Goal: Task Accomplishment & Management: Manage account settings

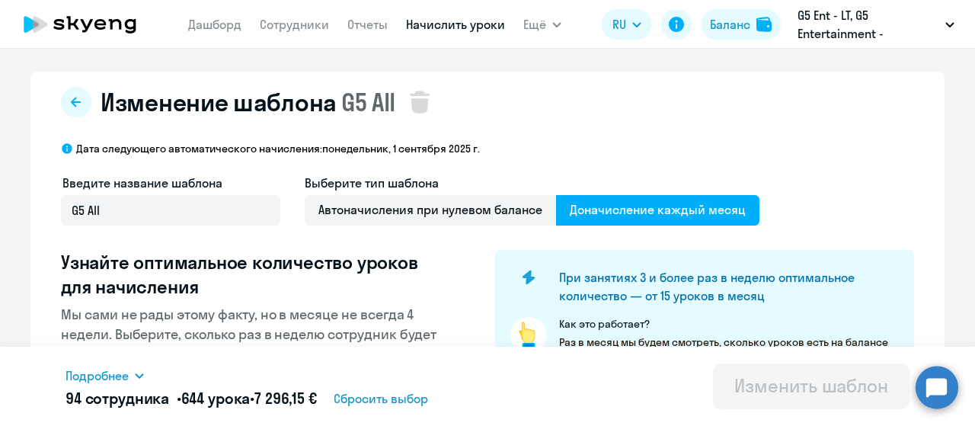
select select "10"
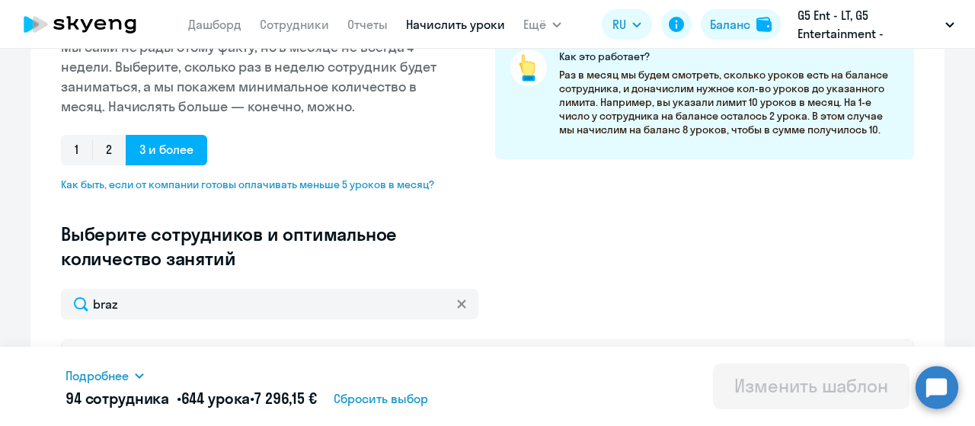
scroll to position [299, 0]
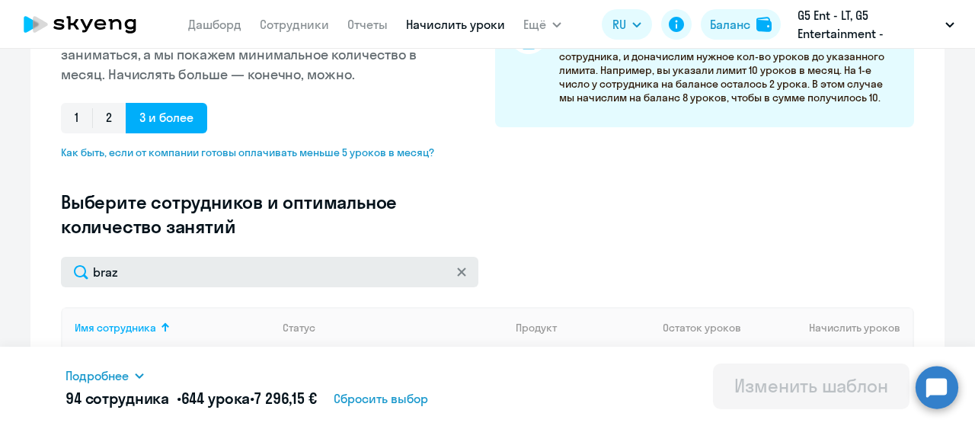
click at [189, 264] on input "braz" at bounding box center [269, 272] width 417 height 30
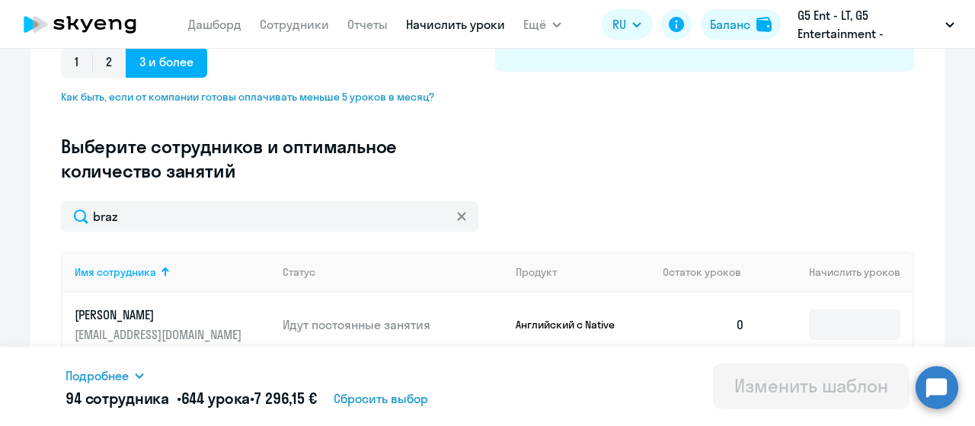
scroll to position [356, 0]
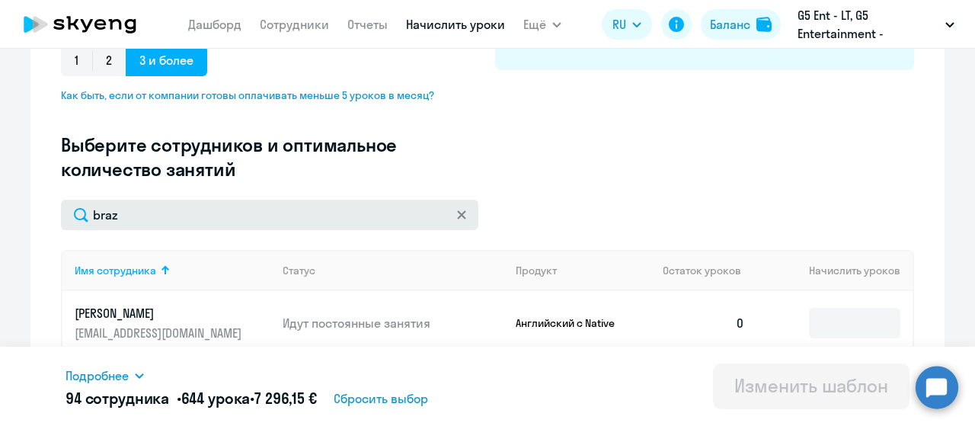
click at [271, 227] on input "braz" at bounding box center [269, 215] width 417 height 30
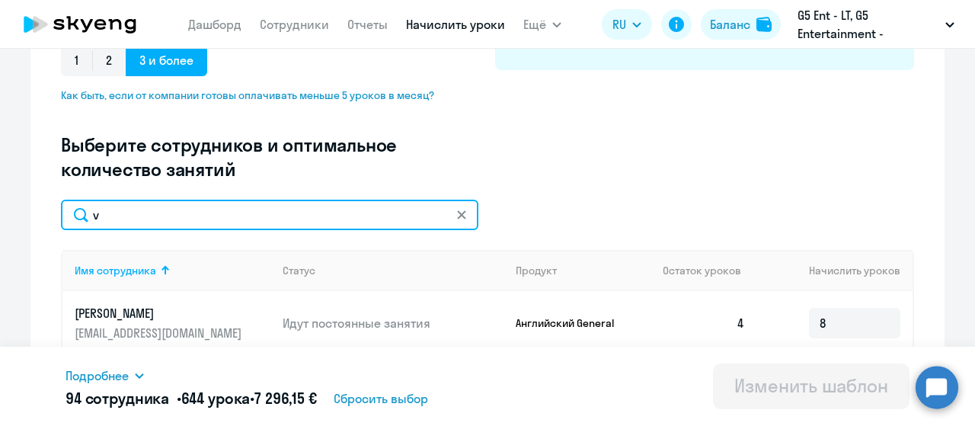
click at [189, 215] on input "v" at bounding box center [269, 215] width 417 height 30
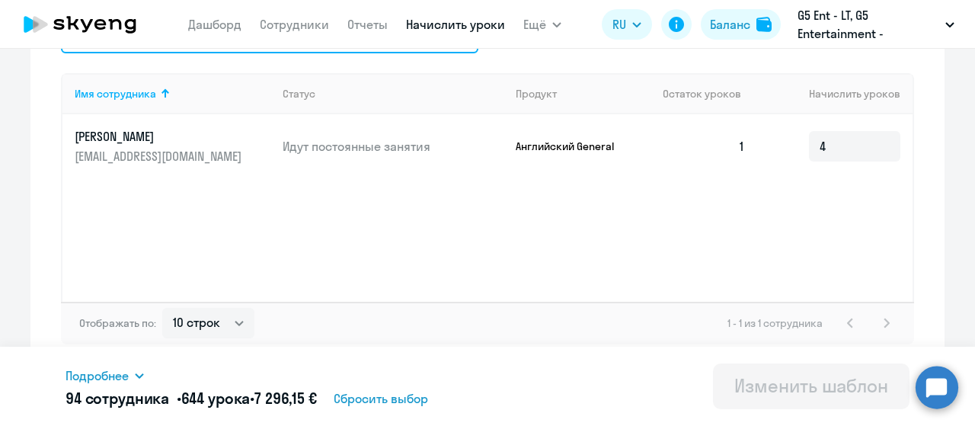
scroll to position [536, 0]
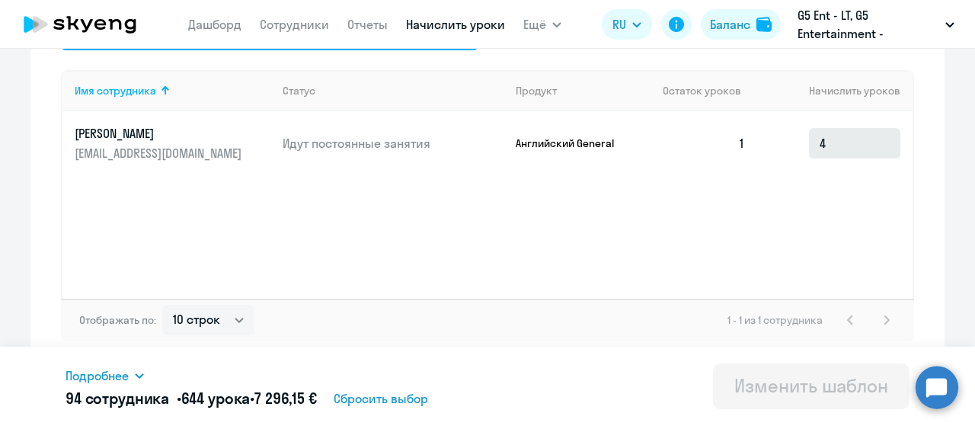
type input "luzin"
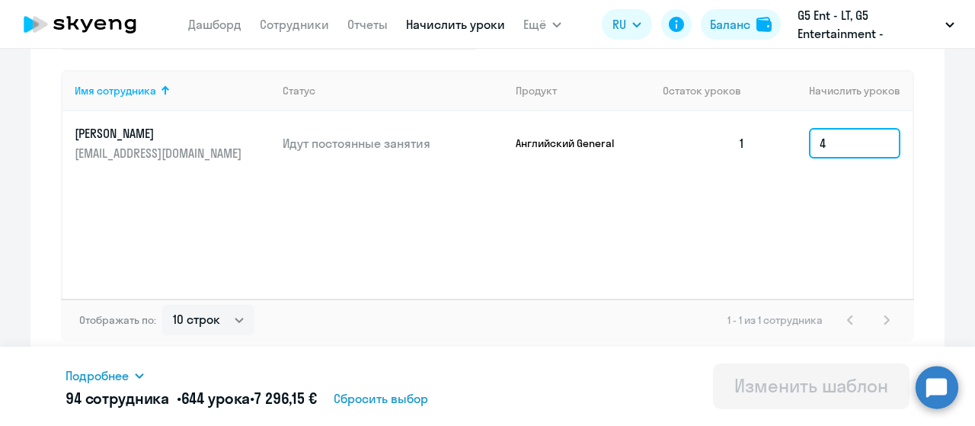
drag, startPoint x: 826, startPoint y: 143, endPoint x: 800, endPoint y: 142, distance: 25.9
click at [800, 142] on td "4" at bounding box center [834, 143] width 155 height 64
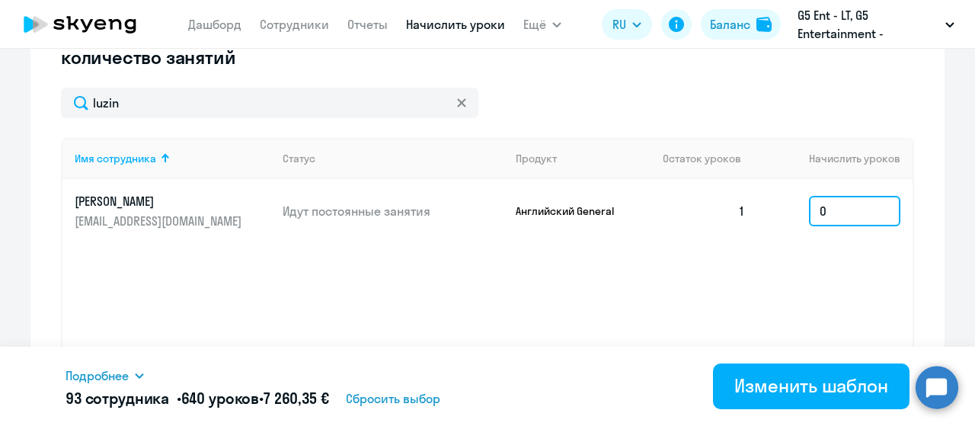
scroll to position [468, 0]
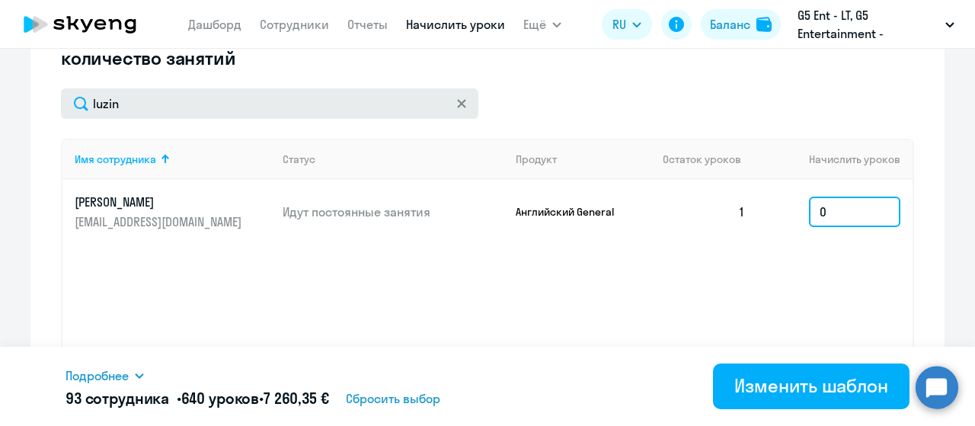
type input "0"
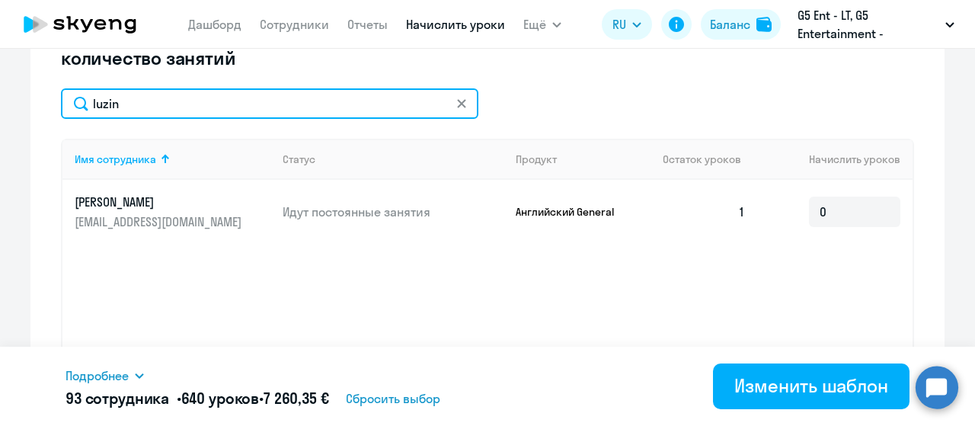
click at [326, 112] on input "luzin" at bounding box center [269, 103] width 417 height 30
type input "vilya"
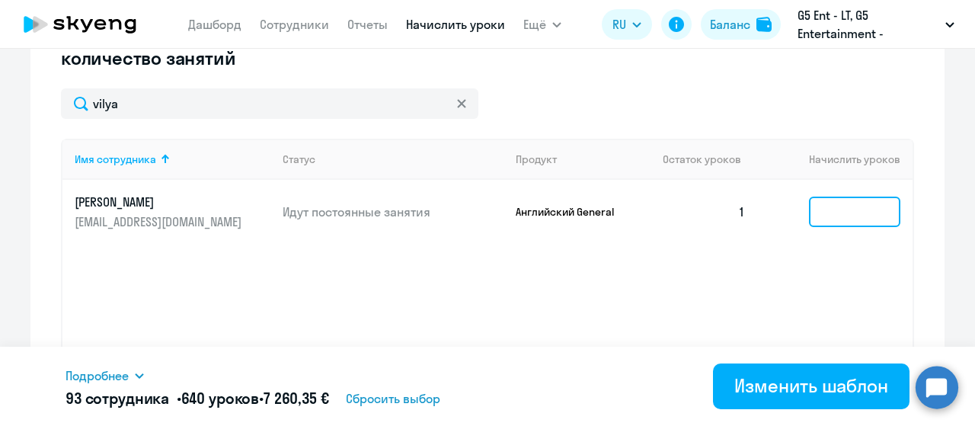
click at [851, 212] on input at bounding box center [854, 211] width 91 height 30
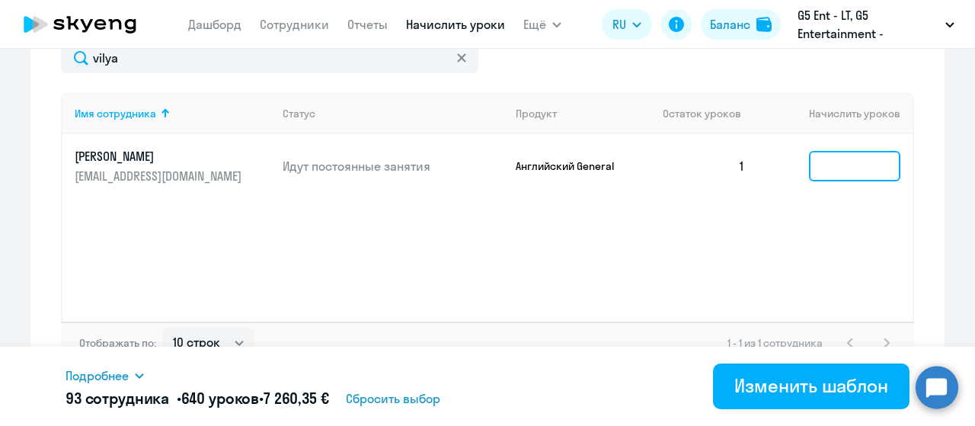
scroll to position [536, 0]
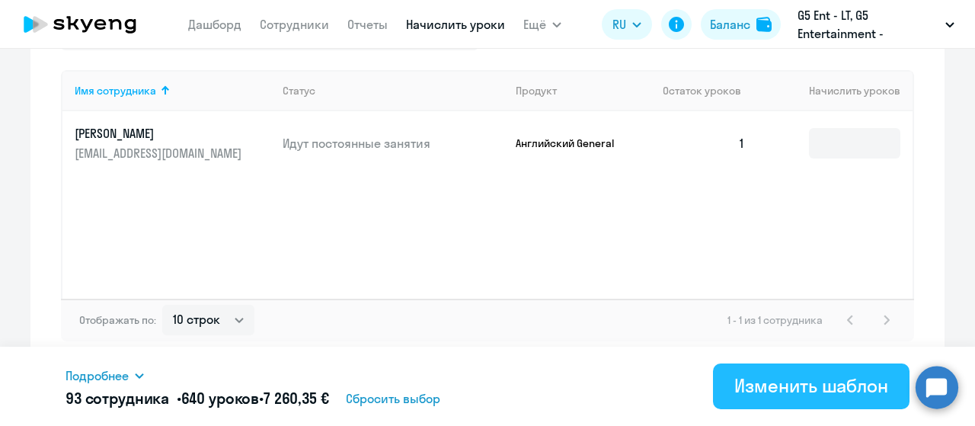
click at [792, 372] on button "Изменить шаблон" at bounding box center [811, 386] width 196 height 46
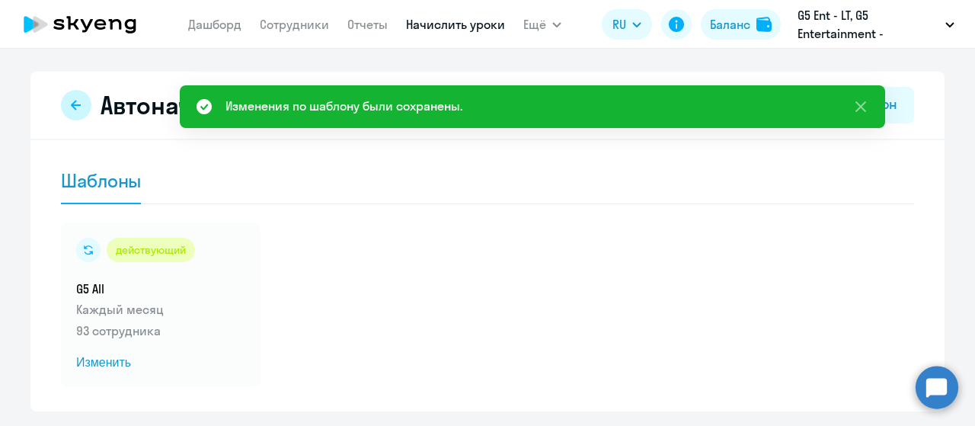
click at [64, 114] on button at bounding box center [76, 105] width 30 height 30
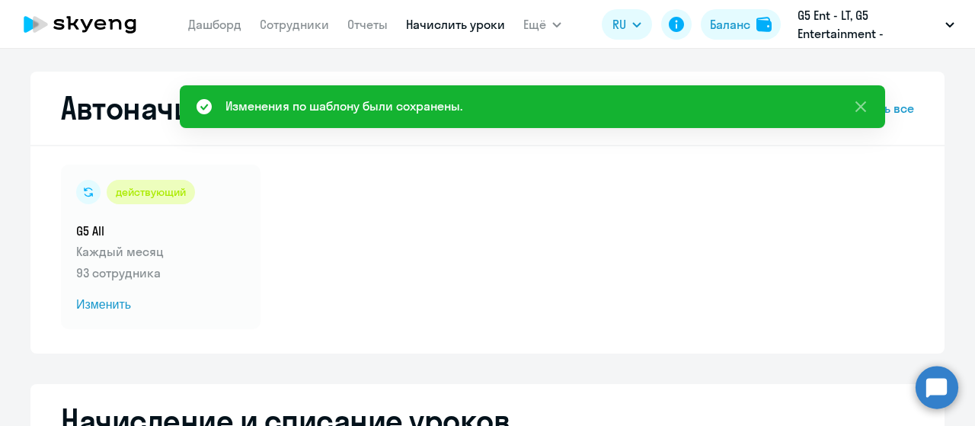
select select "10"
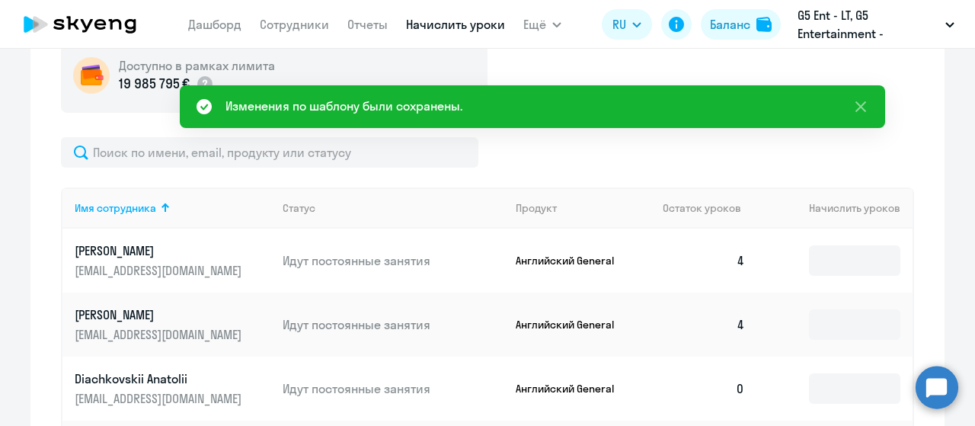
scroll to position [514, 0]
